Goal: Task Accomplishment & Management: Complete application form

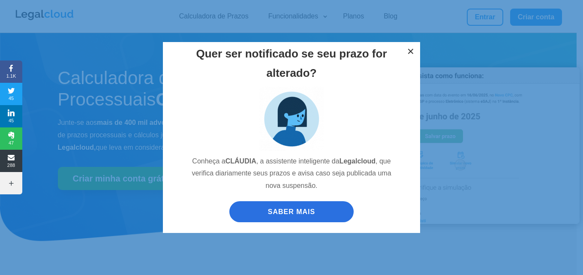
click at [405, 50] on button "×" at bounding box center [411, 51] width 19 height 19
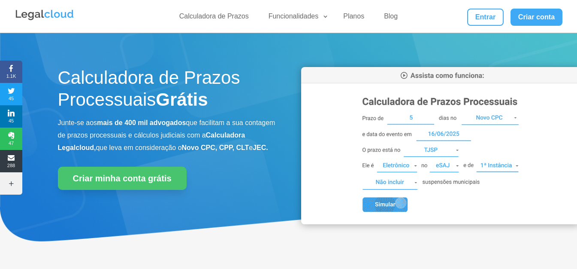
click at [420, 26] on div "Calculadora de Prazos Funcionalidades Calculadora de Prazos DJEN/DJE Prazos e A…" at bounding box center [289, 16] width 548 height 33
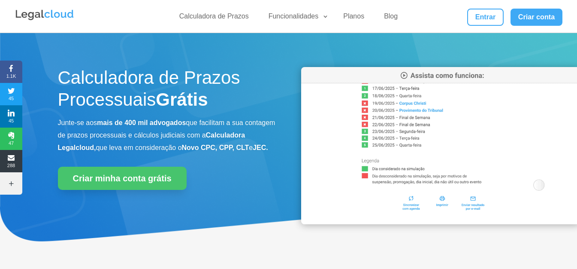
click at [429, 0] on div "Calculadora de Prazos Funcionalidades Calculadora de Prazos DJEN/DJE Prazos e A…" at bounding box center [289, 16] width 548 height 33
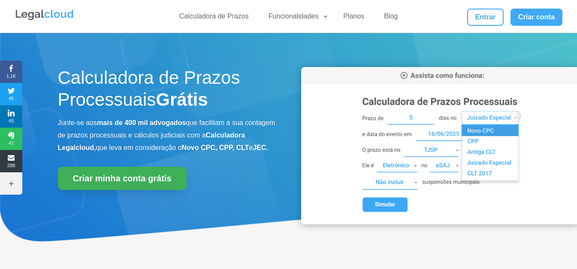
click at [120, 189] on link "Criar minha conta grátis" at bounding box center [122, 177] width 129 height 23
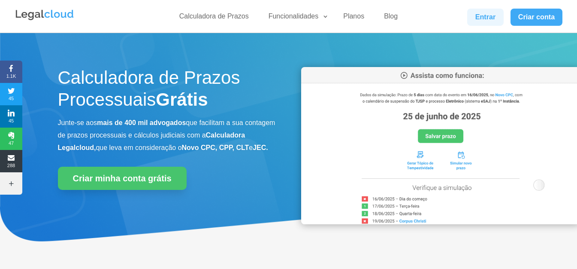
click at [474, 18] on link "Entrar" at bounding box center [485, 17] width 36 height 17
